Goal: Task Accomplishment & Management: Manage account settings

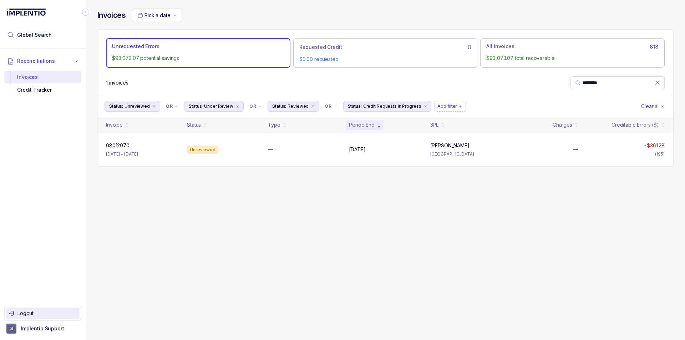
click at [39, 312] on p "Logout" at bounding box center [46, 313] width 59 height 7
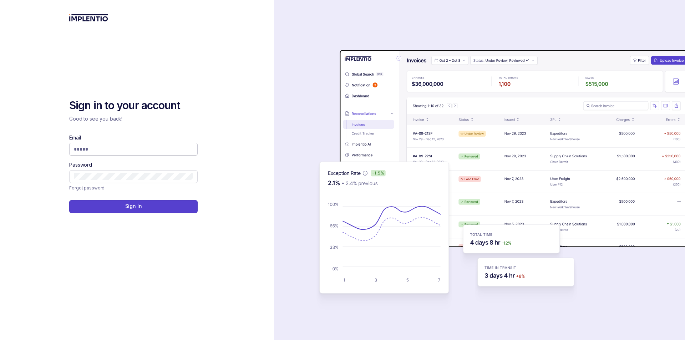
click at [164, 151] on input "Email" at bounding box center [133, 149] width 119 height 7
type input "**********"
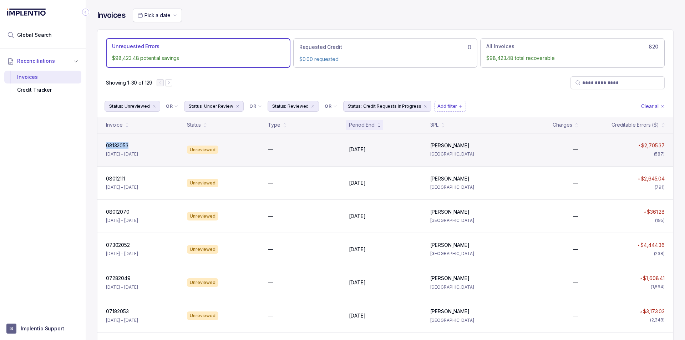
drag, startPoint x: 130, startPoint y: 145, endPoint x: 101, endPoint y: 146, distance: 29.0
click at [101, 146] on div "08132053 08132053 [DATE] – [DATE] Unreviewed — [DATE] [DATE] [PERSON_NAME][GEOG…" at bounding box center [385, 149] width 576 height 33
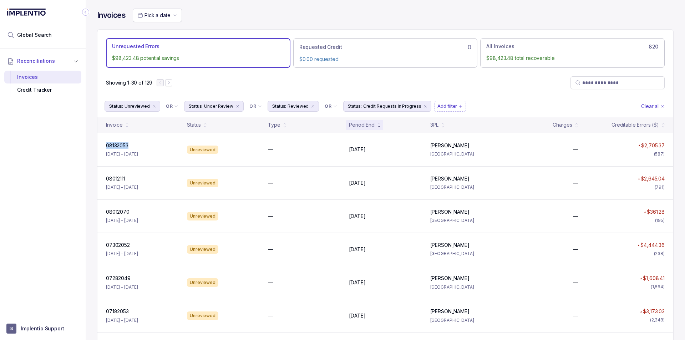
copy div "08132053 08132053"
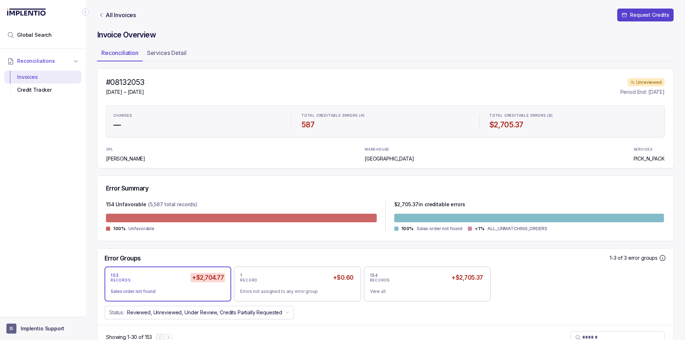
click at [46, 327] on p "Implentio Support" at bounding box center [43, 328] width 44 height 7
click at [36, 309] on div "Logout" at bounding box center [43, 313] width 68 height 9
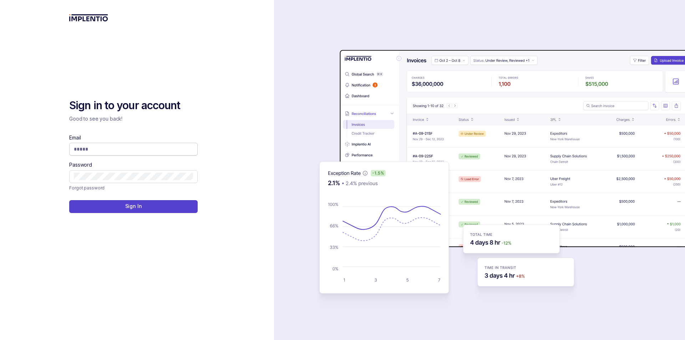
drag, startPoint x: 177, startPoint y: 145, endPoint x: 166, endPoint y: 148, distance: 11.9
click at [175, 146] on input "Email" at bounding box center [133, 149] width 119 height 7
click at [166, 148] on input "Email" at bounding box center [133, 149] width 119 height 7
type input "**********"
